Goal: Information Seeking & Learning: Learn about a topic

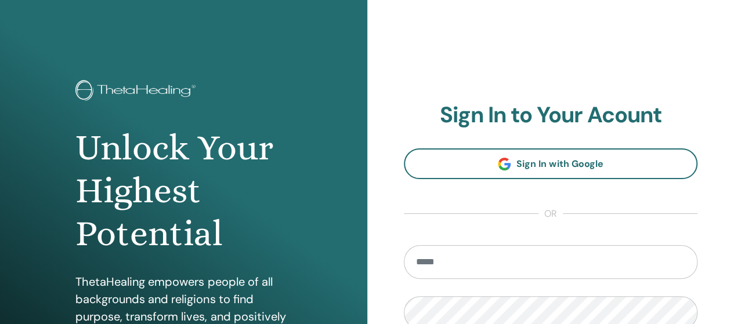
click at [440, 265] on input "email" at bounding box center [551, 262] width 294 height 34
type input "**********"
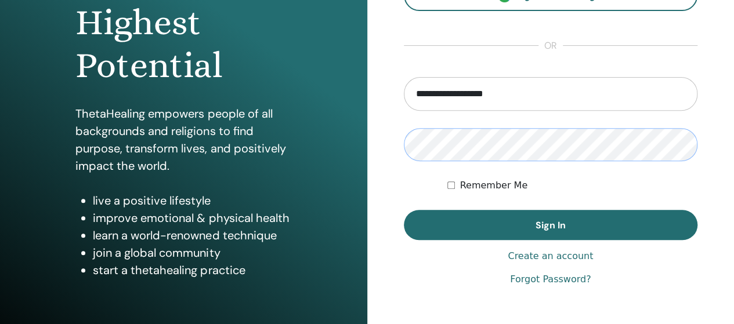
scroll to position [178, 0]
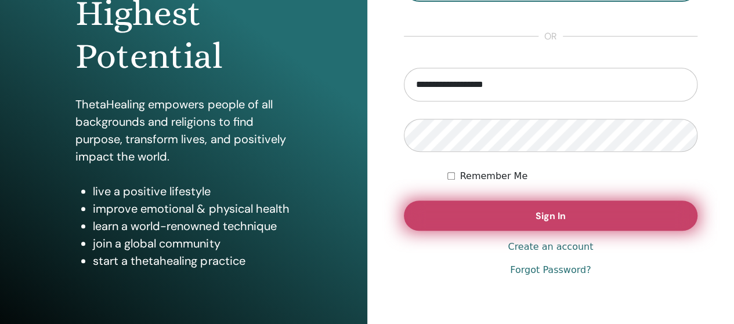
click at [521, 207] on button "Sign In" at bounding box center [551, 216] width 294 height 30
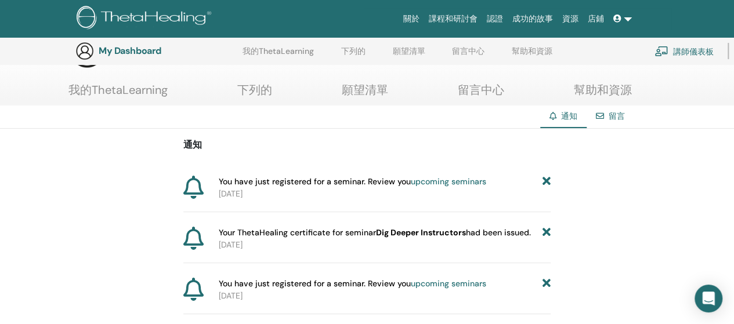
scroll to position [46, 0]
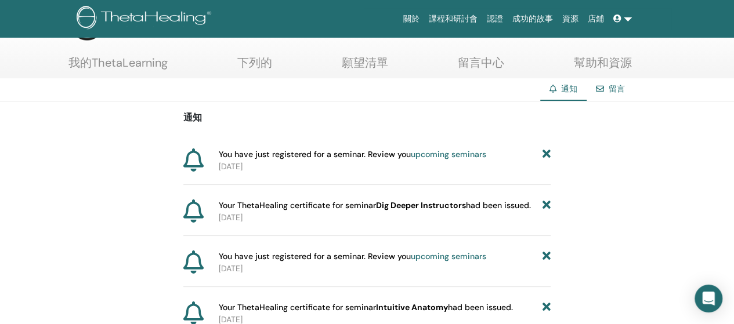
click at [462, 17] on font "課程和研討會" at bounding box center [453, 18] width 49 height 9
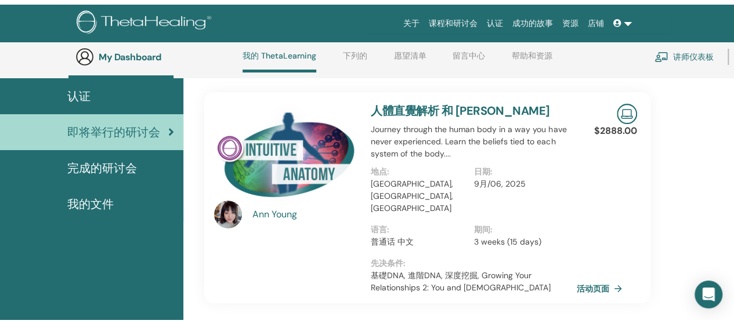
scroll to position [49, 0]
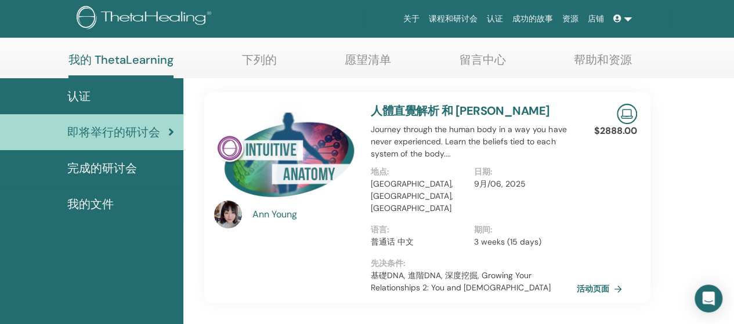
click at [94, 167] on span "完成的研讨会" at bounding box center [102, 168] width 70 height 17
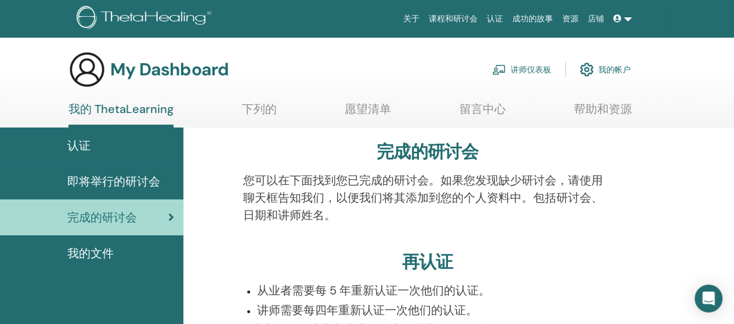
click at [484, 106] on link "留言中心" at bounding box center [482, 113] width 46 height 23
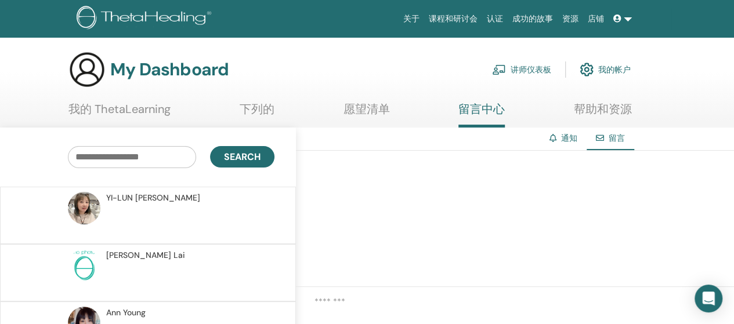
click at [599, 107] on link "帮助和资源" at bounding box center [603, 113] width 58 height 23
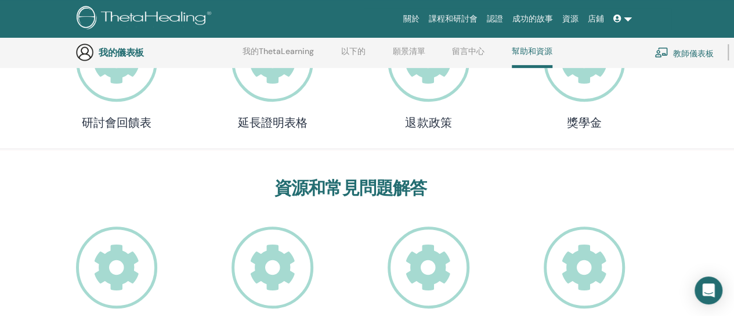
scroll to position [144, 0]
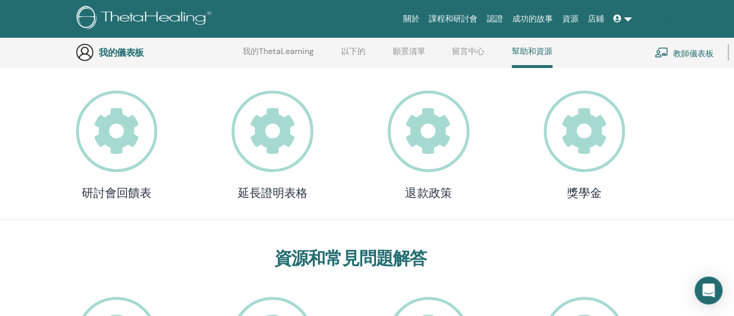
click at [584, 143] on icon at bounding box center [585, 131] width 82 height 82
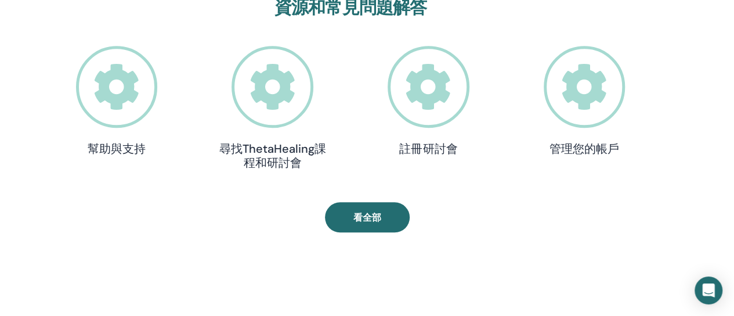
scroll to position [394, 0]
click at [278, 151] on font "尋找ThetaHealing課程和研討會" at bounding box center [272, 156] width 107 height 29
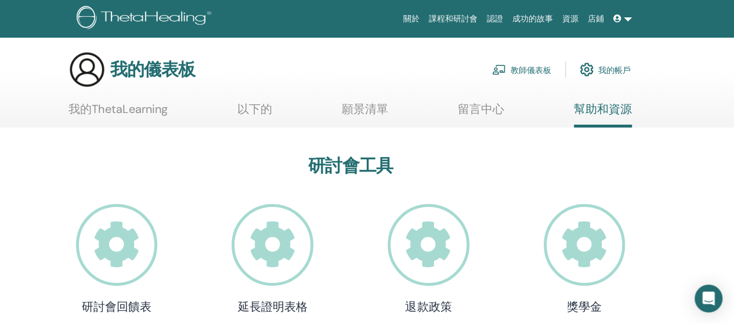
click at [240, 112] on font "以下的" at bounding box center [254, 109] width 35 height 15
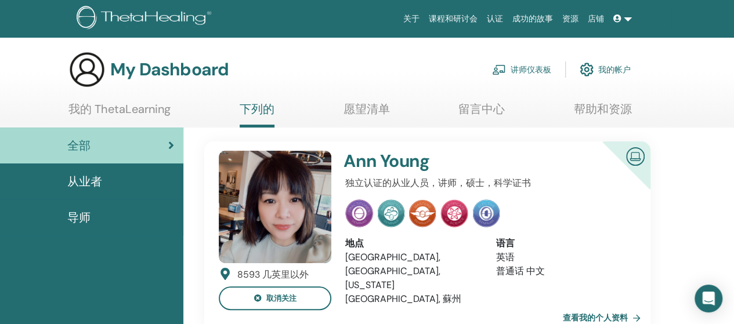
click at [96, 216] on div "导师" at bounding box center [91, 217] width 165 height 17
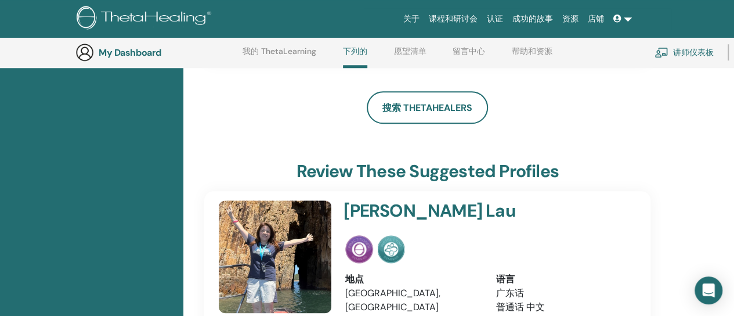
scroll to position [537, 0]
click at [451, 15] on link "课程和研讨会" at bounding box center [453, 18] width 58 height 21
